Goal: Task Accomplishment & Management: Manage account settings

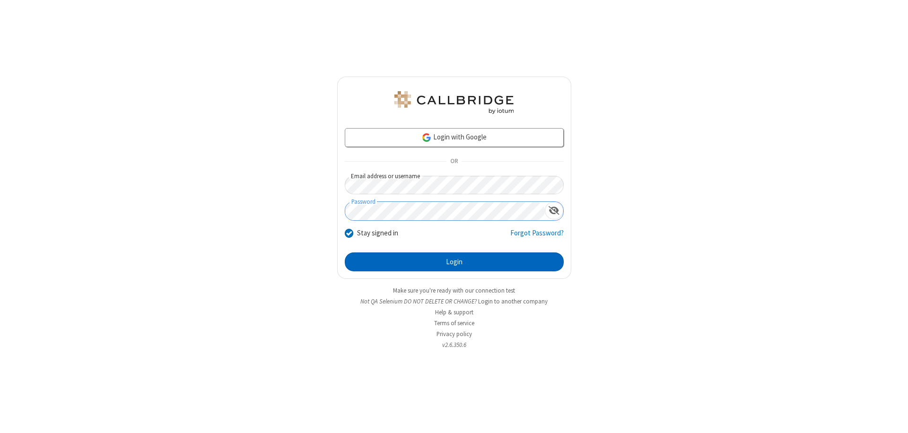
click at [454, 262] on button "Login" at bounding box center [454, 262] width 219 height 19
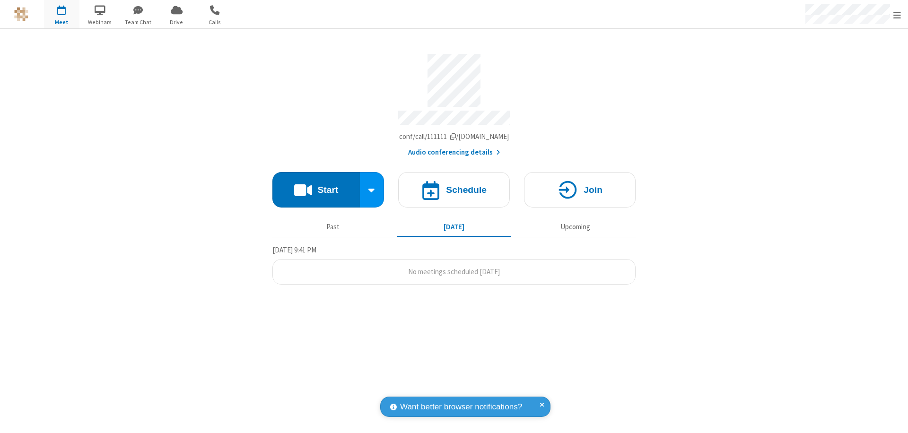
click at [897, 15] on span "Open menu" at bounding box center [898, 14] width 8 height 9
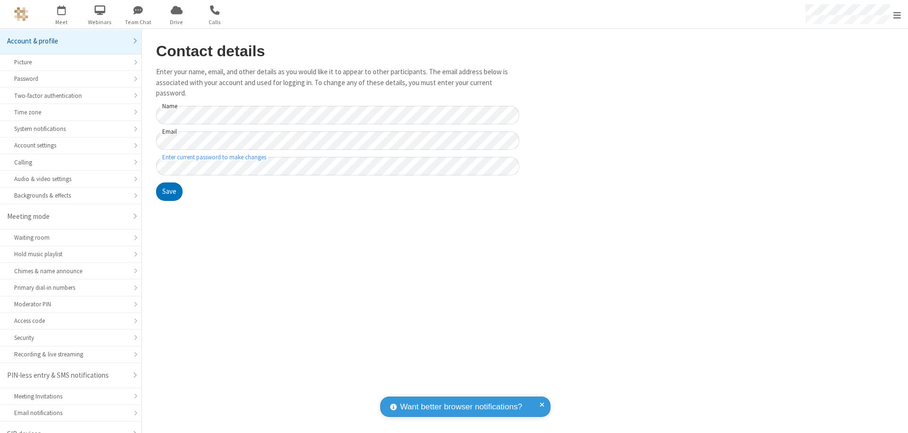
scroll to position [13, 0]
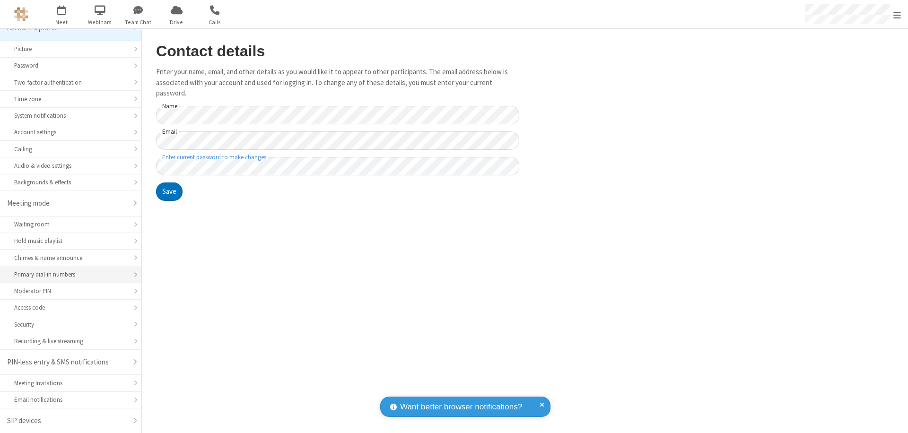
click at [67, 275] on div "Primary dial-in numbers" at bounding box center [70, 274] width 113 height 9
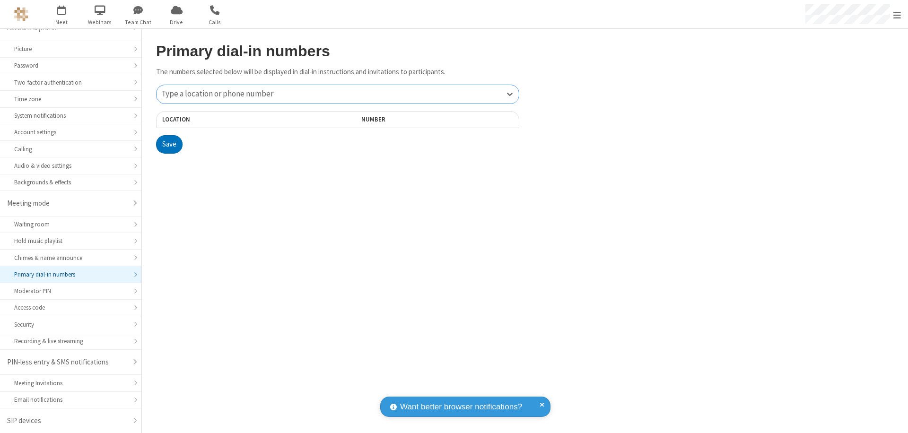
click at [338, 94] on div "Type a location or phone number" at bounding box center [338, 94] width 362 height 18
type input "[PHONE_NUMBER]"
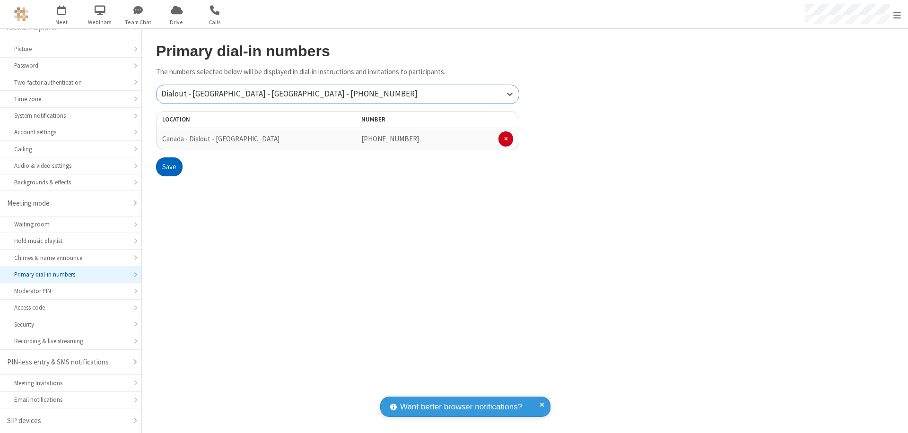
click at [169, 167] on button "Save" at bounding box center [169, 167] width 26 height 19
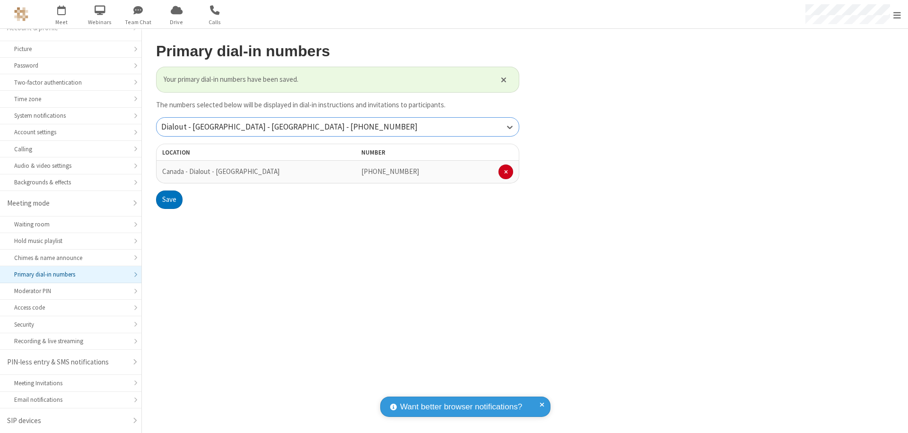
click at [338, 127] on div "Dialout - [GEOGRAPHIC_DATA] - [GEOGRAPHIC_DATA] - [PHONE_NUMBER]" at bounding box center [338, 127] width 362 height 18
type input "[PHONE_NUMBER]"
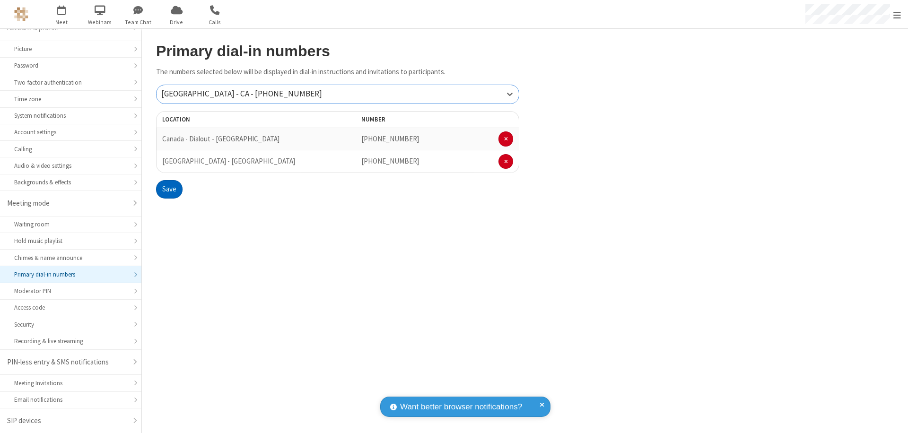
click at [169, 189] on button "Save" at bounding box center [169, 189] width 26 height 19
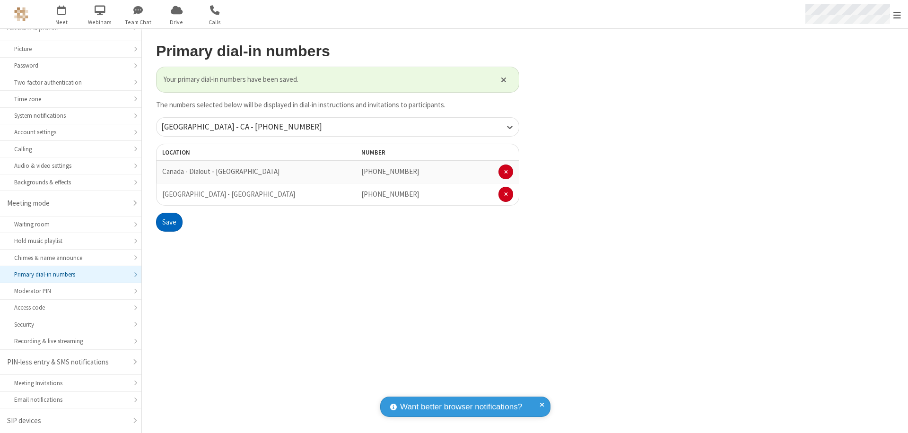
click at [897, 15] on span "Open menu" at bounding box center [898, 14] width 8 height 9
click at [67, 275] on div "Primary dial-in numbers" at bounding box center [70, 274] width 113 height 9
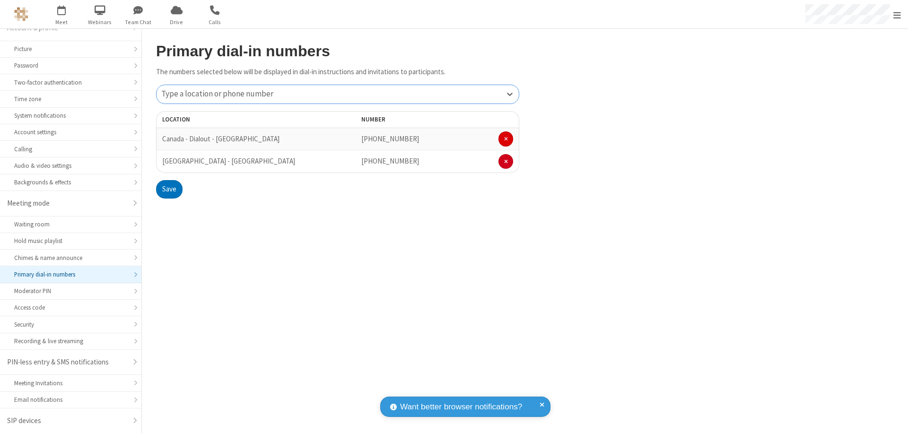
click at [506, 139] on span at bounding box center [506, 139] width 4 height 6
click at [169, 167] on button "Save" at bounding box center [169, 167] width 26 height 19
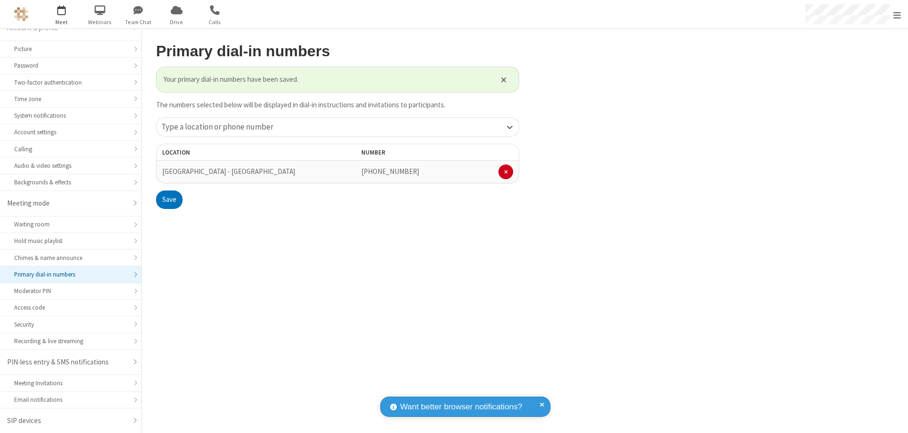
click at [897, 15] on span "Open menu" at bounding box center [898, 14] width 8 height 9
click at [62, 14] on span "button" at bounding box center [61, 10] width 35 height 16
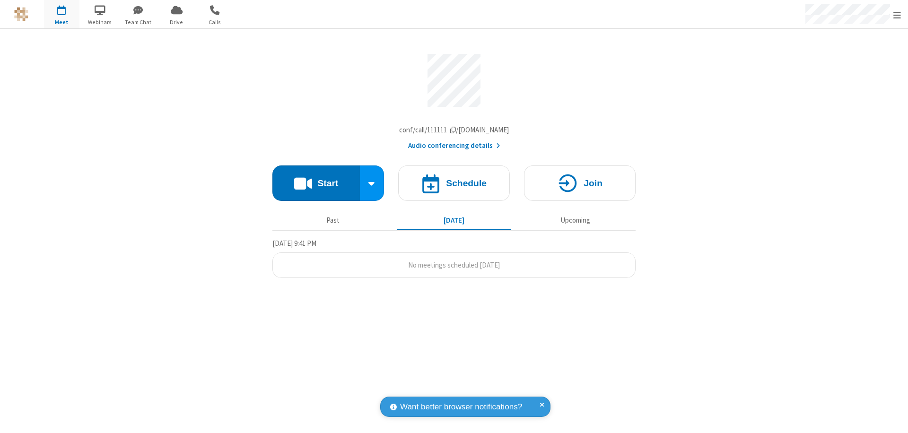
click at [454, 148] on button "Audio conferencing details" at bounding box center [454, 146] width 92 height 11
